Goal: Navigation & Orientation: Find specific page/section

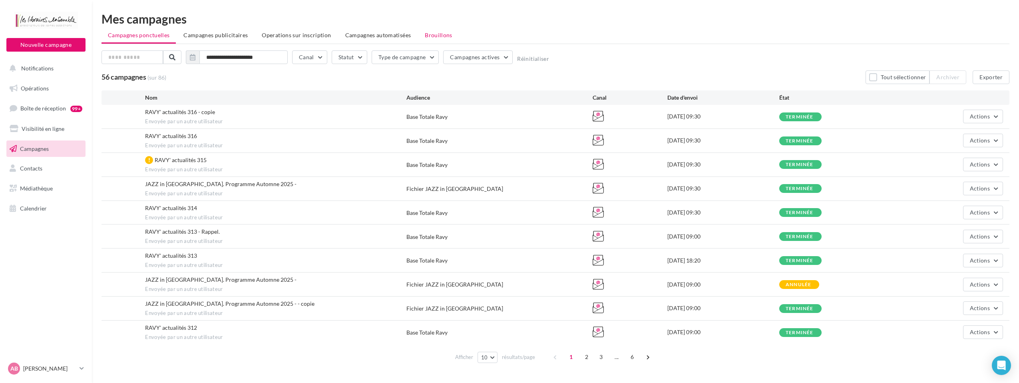
click at [454, 36] on li "Brouillons" at bounding box center [439, 35] width 40 height 14
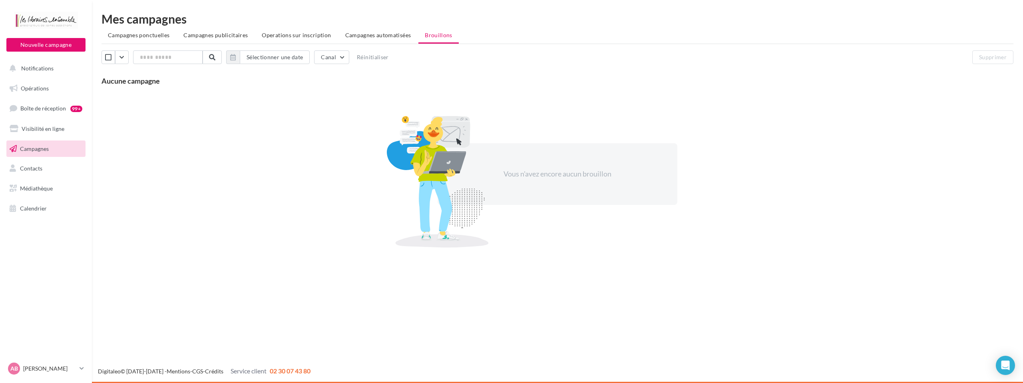
click at [209, 34] on span "Campagnes publicitaires" at bounding box center [215, 35] width 64 height 7
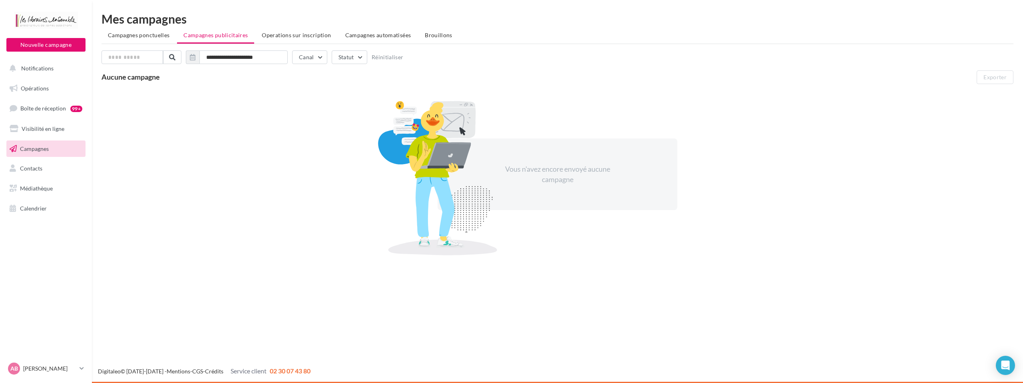
click at [286, 27] on div "**********" at bounding box center [558, 137] width 912 height 248
click at [286, 32] on span "Operations sur inscription" at bounding box center [296, 35] width 69 height 7
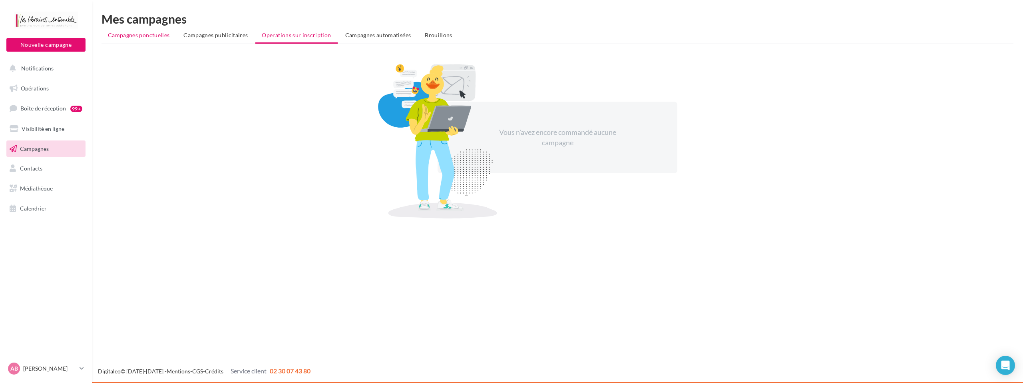
click at [130, 35] on span "Campagnes ponctuelles" at bounding box center [139, 35] width 62 height 7
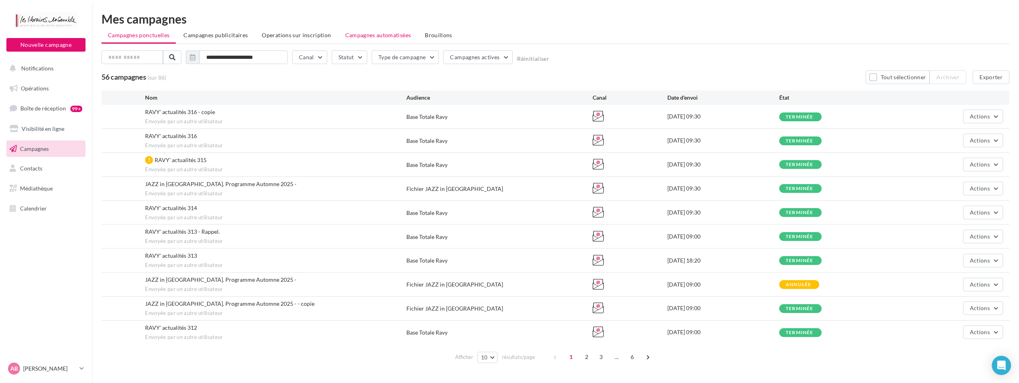
click at [343, 40] on li "Campagnes automatisées" at bounding box center [378, 35] width 79 height 14
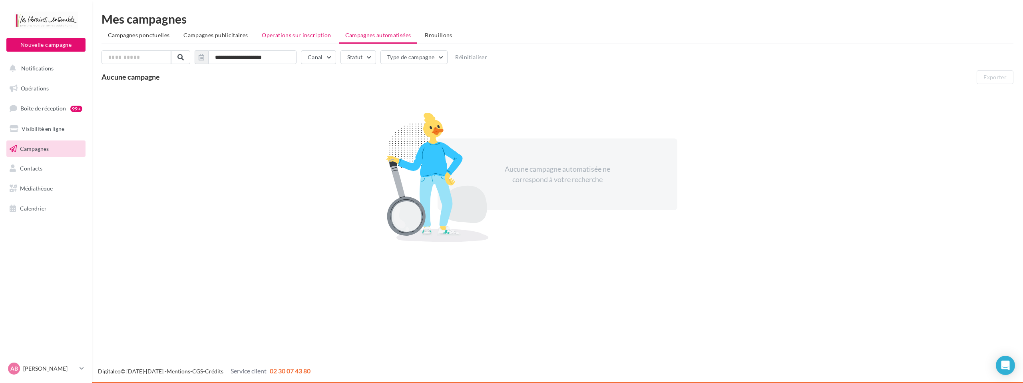
click at [315, 30] on li "Operations sur inscription" at bounding box center [296, 35] width 82 height 14
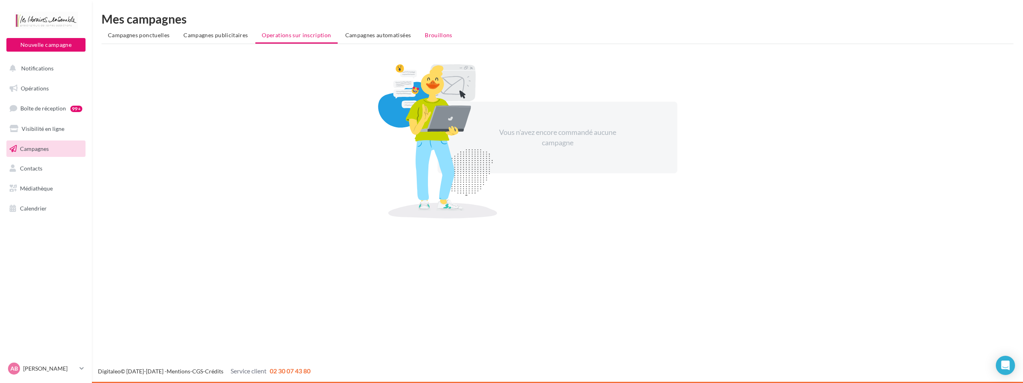
click at [440, 32] on span "Brouillons" at bounding box center [439, 35] width 28 height 7
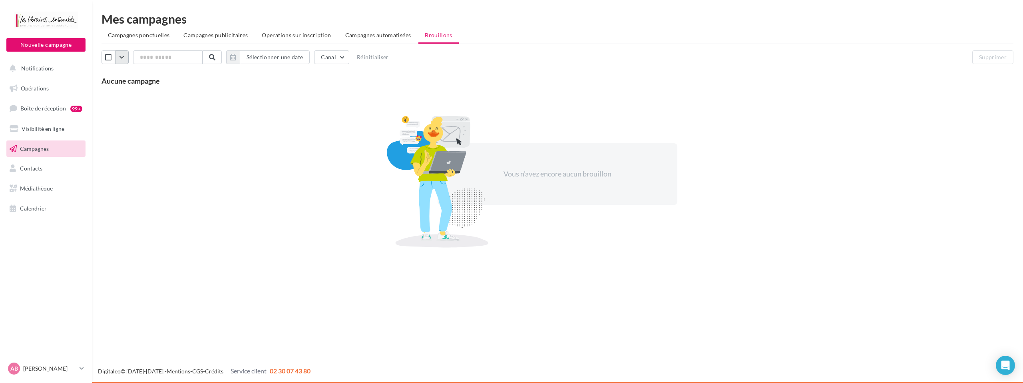
click at [123, 58] on button "button" at bounding box center [122, 57] width 14 height 14
click at [129, 91] on button "Tous les brouillons" at bounding box center [151, 96] width 98 height 21
click at [324, 58] on button "Canal" at bounding box center [331, 57] width 35 height 14
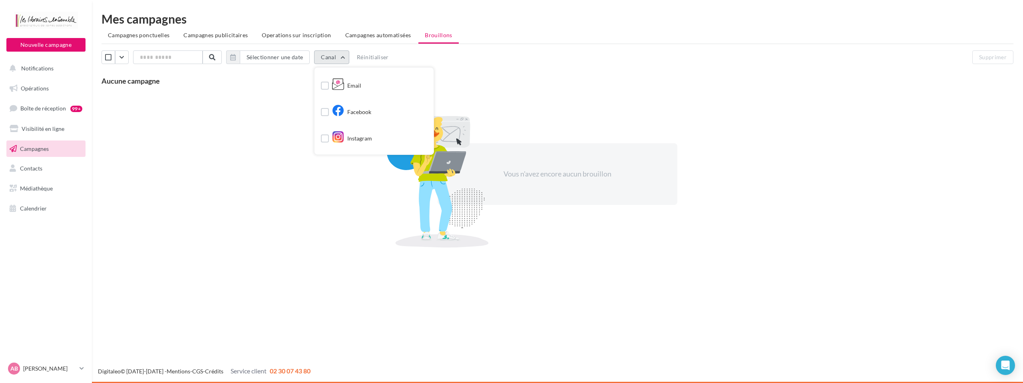
click at [324, 58] on button "Canal" at bounding box center [331, 57] width 35 height 14
